Goal: Ask a question: Ask a question

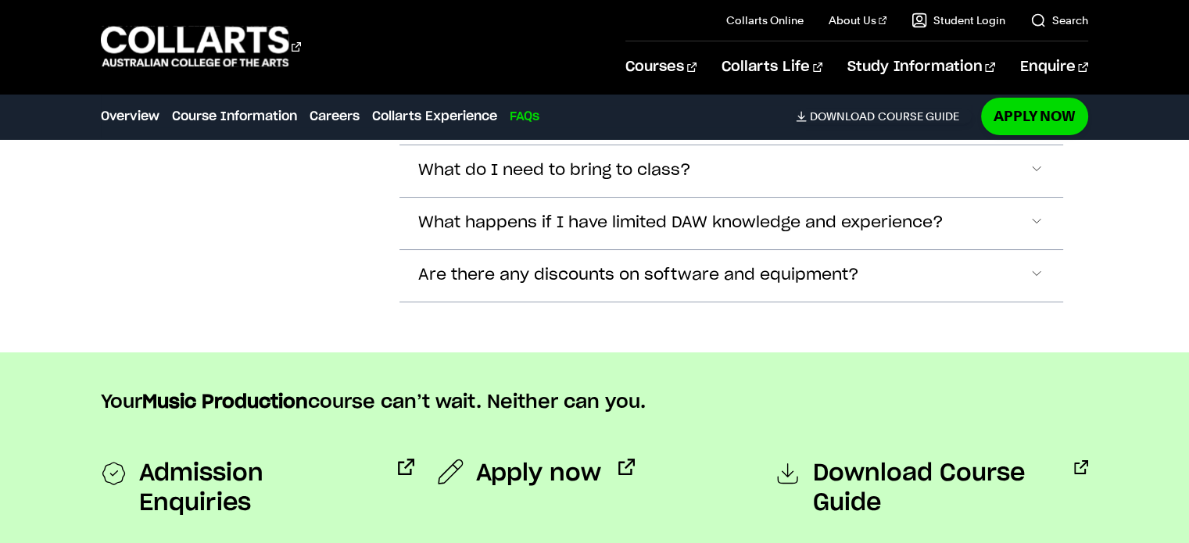
scroll to position [6547, 0]
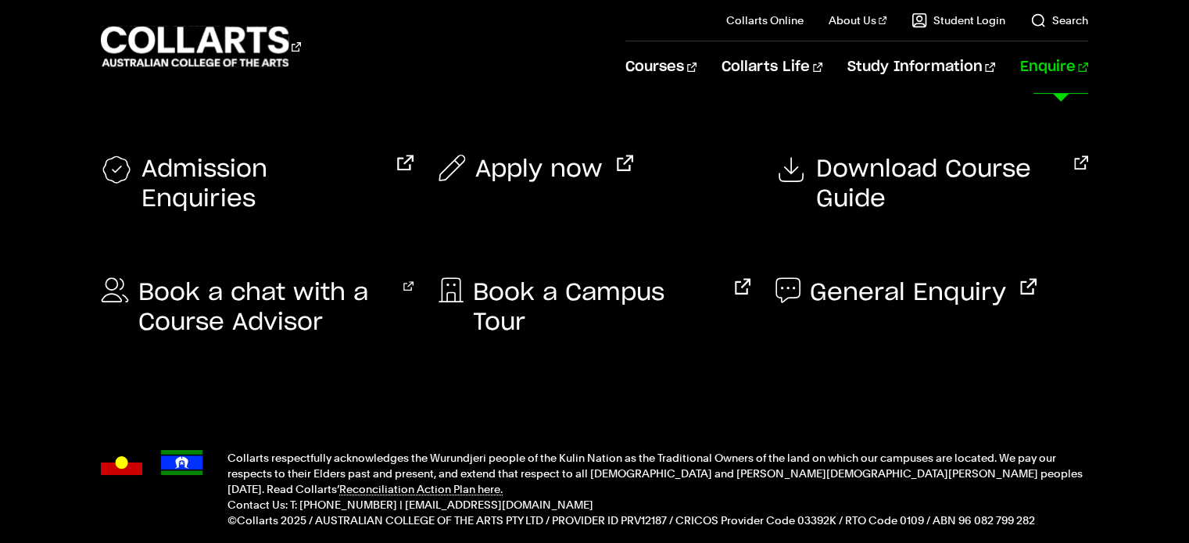
click at [1072, 70] on link "Enquire" at bounding box center [1054, 67] width 68 height 52
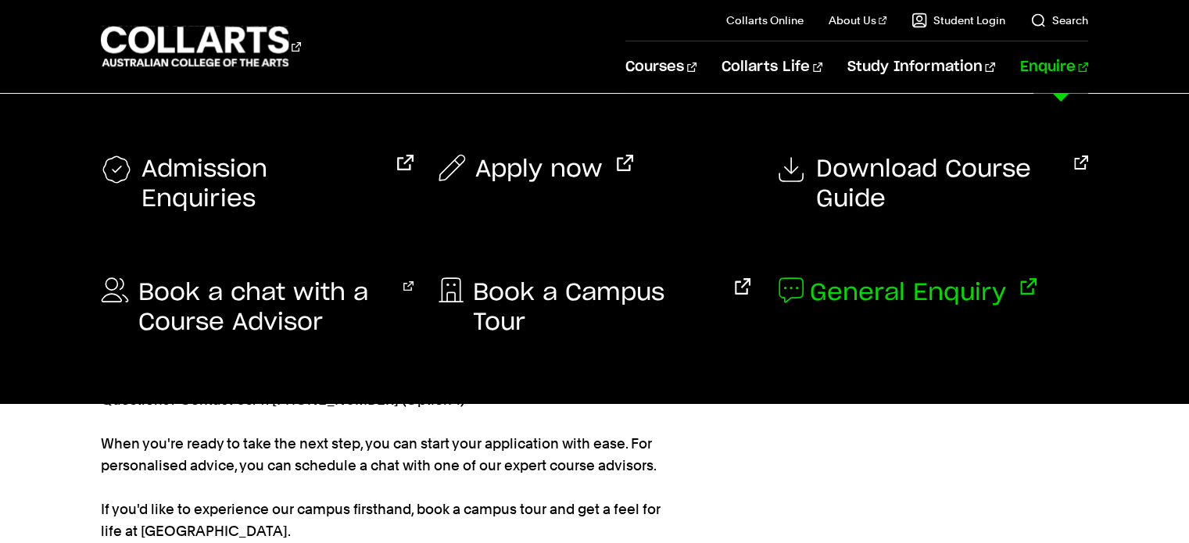
click at [978, 299] on span "General Enquiry" at bounding box center [908, 293] width 196 height 30
